Goal: Transaction & Acquisition: Book appointment/travel/reservation

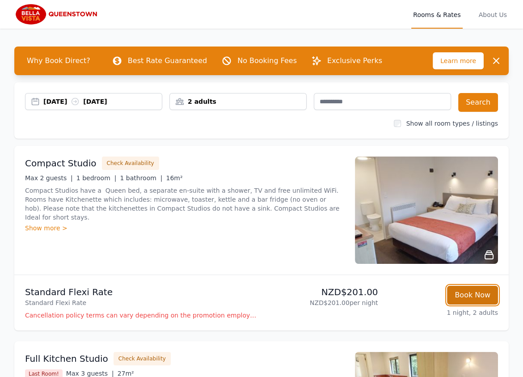
click at [466, 293] on button "Book Now" at bounding box center [472, 294] width 51 height 19
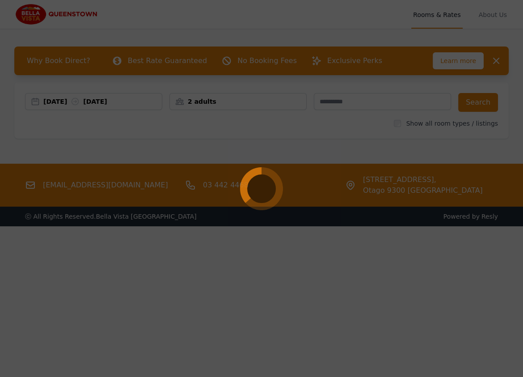
select select "**"
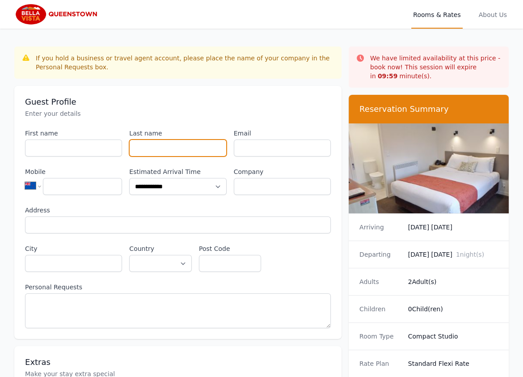
click at [171, 147] on input "Last name" at bounding box center [177, 147] width 97 height 17
click at [172, 147] on input "Last name" at bounding box center [177, 147] width 97 height 17
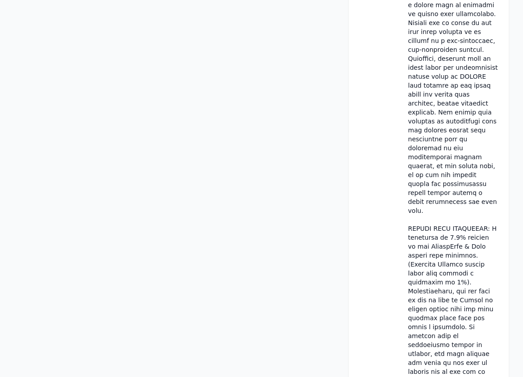
scroll to position [513, 0]
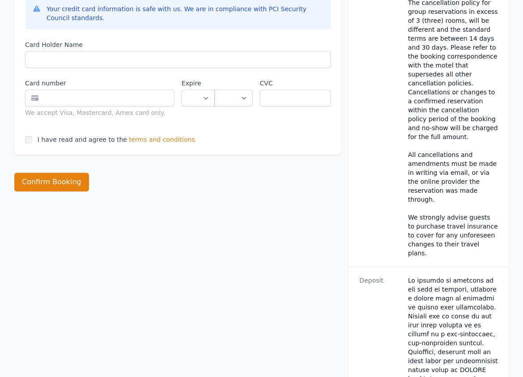
click at [146, 138] on span "terms and conditions" at bounding box center [162, 139] width 66 height 9
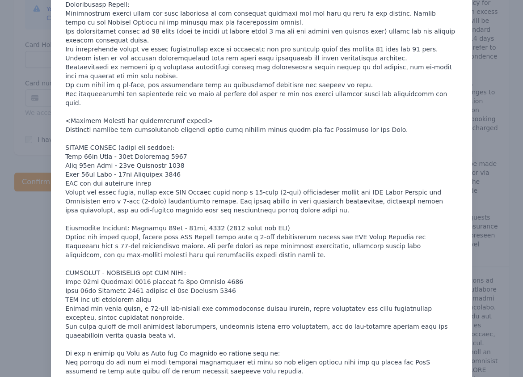
scroll to position [0, 0]
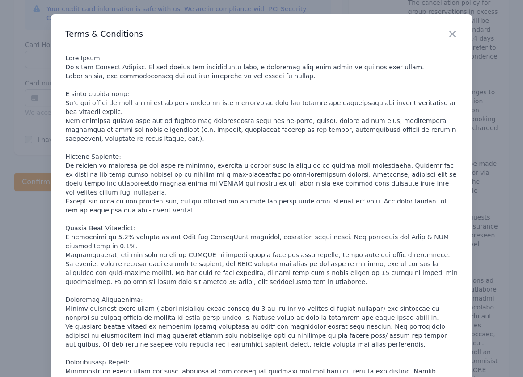
click at [449, 29] on icon "button" at bounding box center [452, 34] width 11 height 11
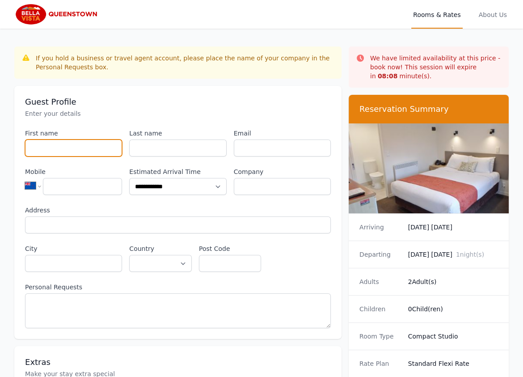
click at [77, 147] on input "First name" at bounding box center [73, 147] width 97 height 17
click at [176, 145] on input "Last name" at bounding box center [177, 147] width 97 height 17
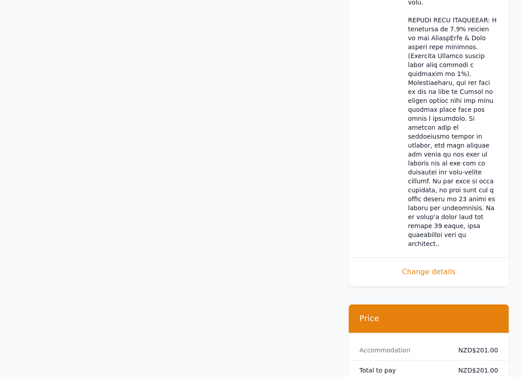
scroll to position [1040, 0]
